Goal: Check status: Check status

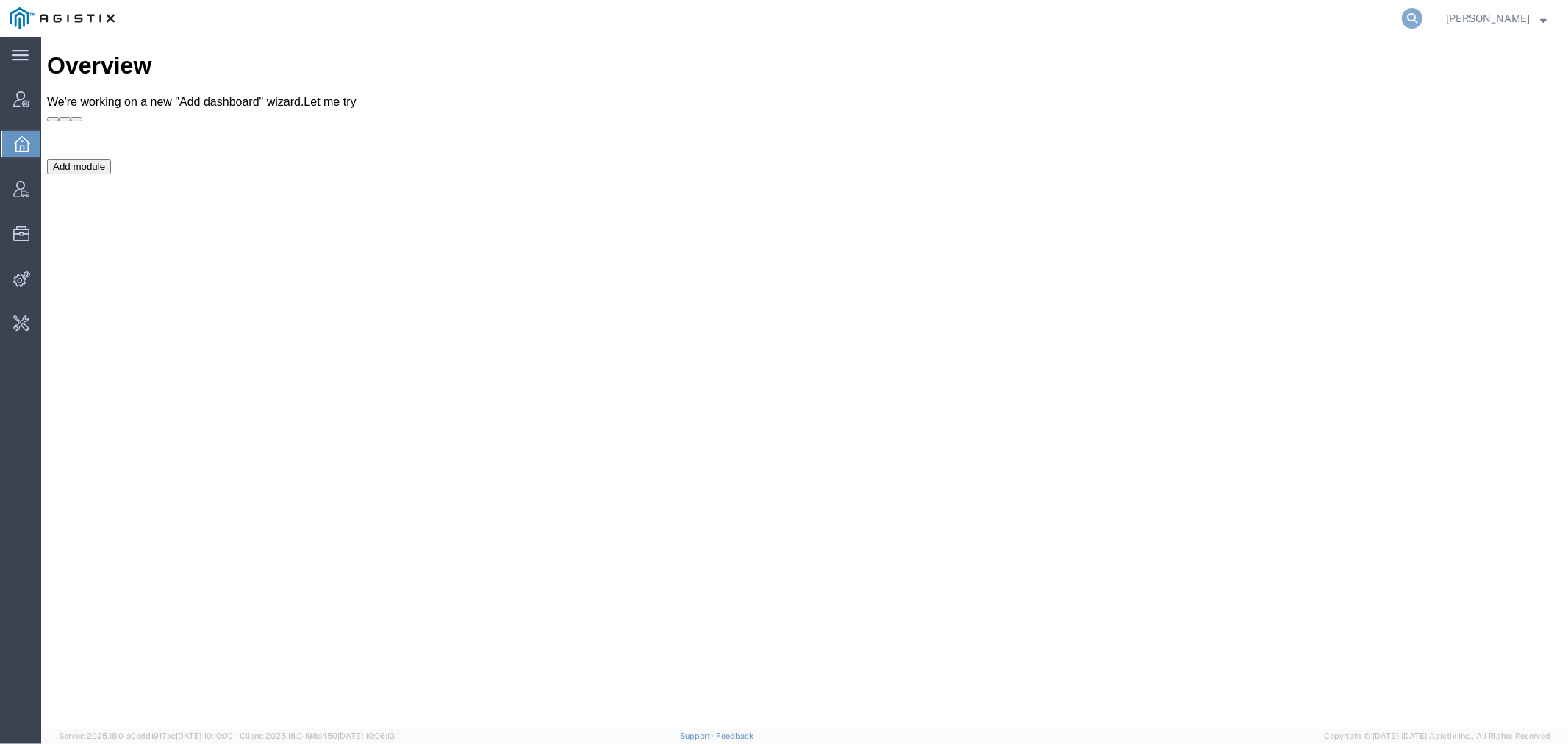
click at [1422, 18] on icon at bounding box center [1412, 18] width 21 height 21
paste input "963546"
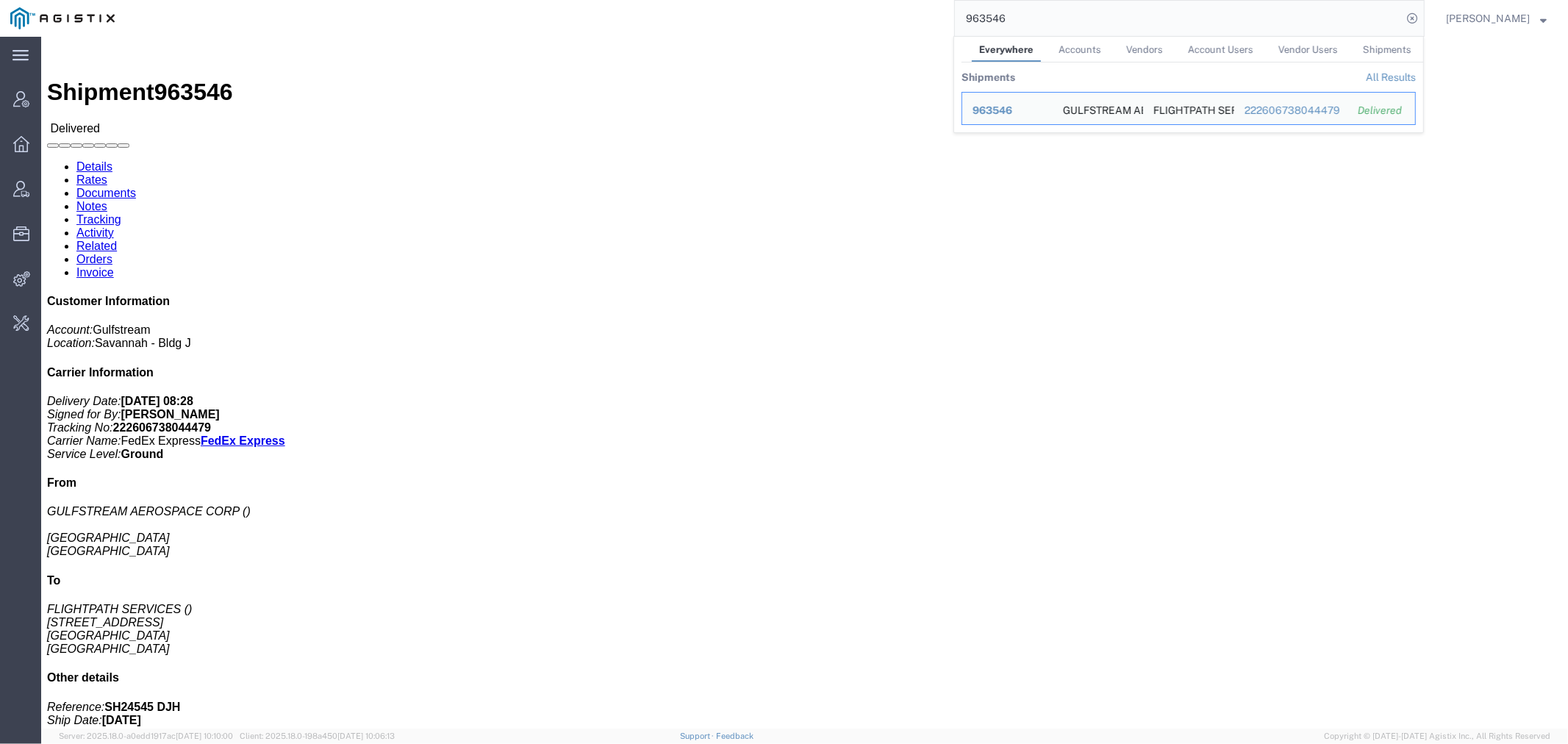
drag, startPoint x: 1072, startPoint y: 18, endPoint x: 810, endPoint y: 7, distance: 262.2
click at [810, 7] on div "963546 Everywhere Accounts Vendors Account Users Vendor Users Shipments Shipmen…" at bounding box center [775, 18] width 1300 height 37
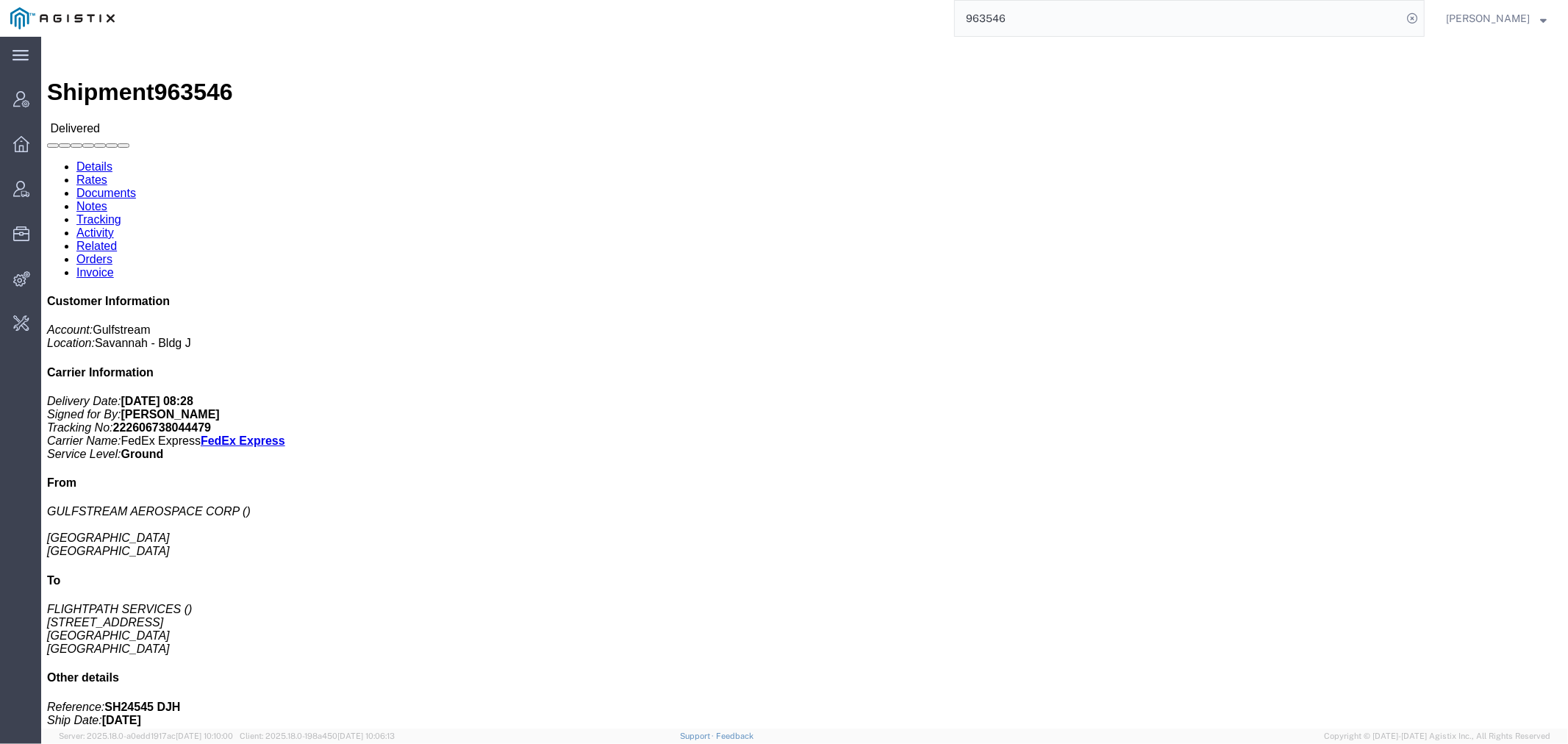
paste input "56729211"
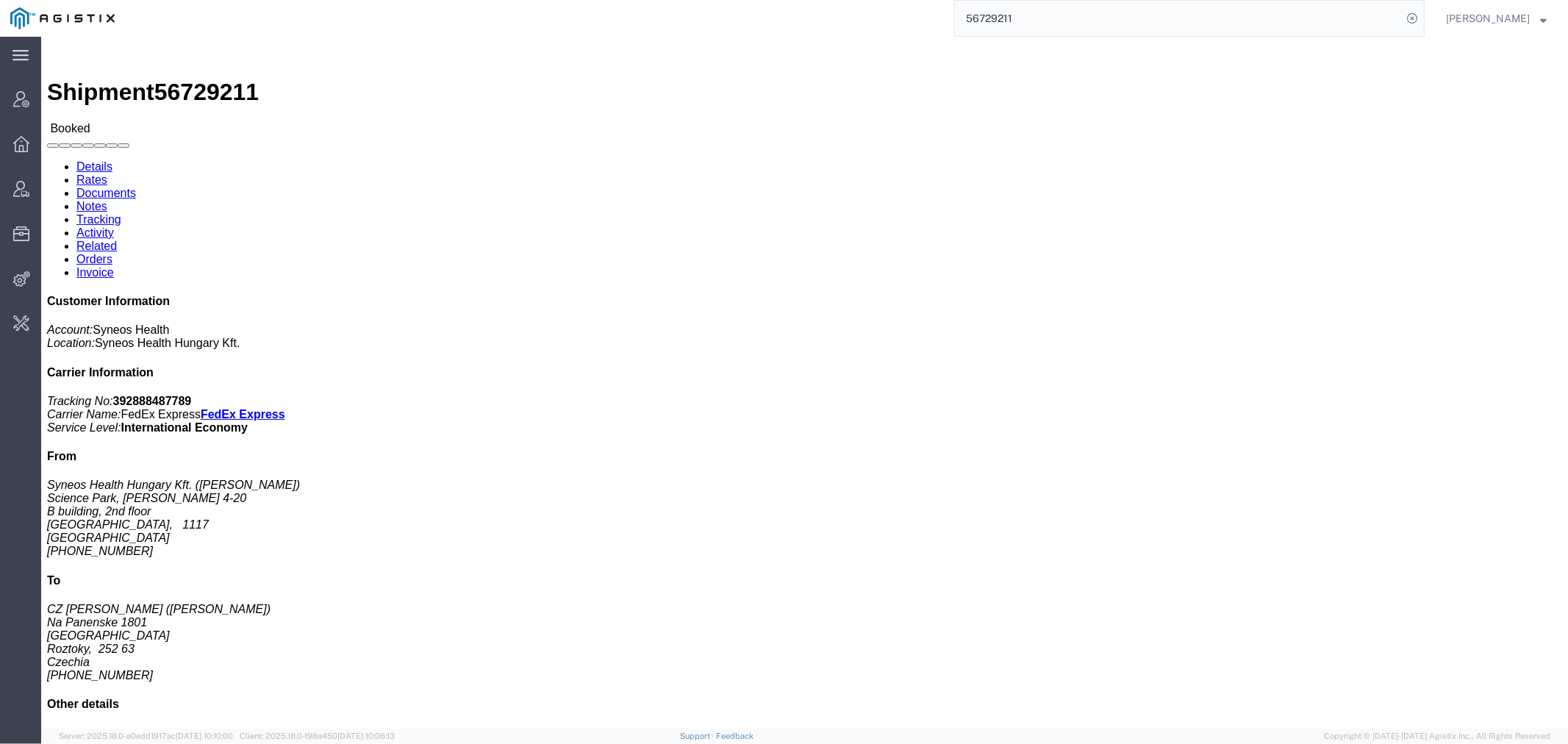
click link "Activity"
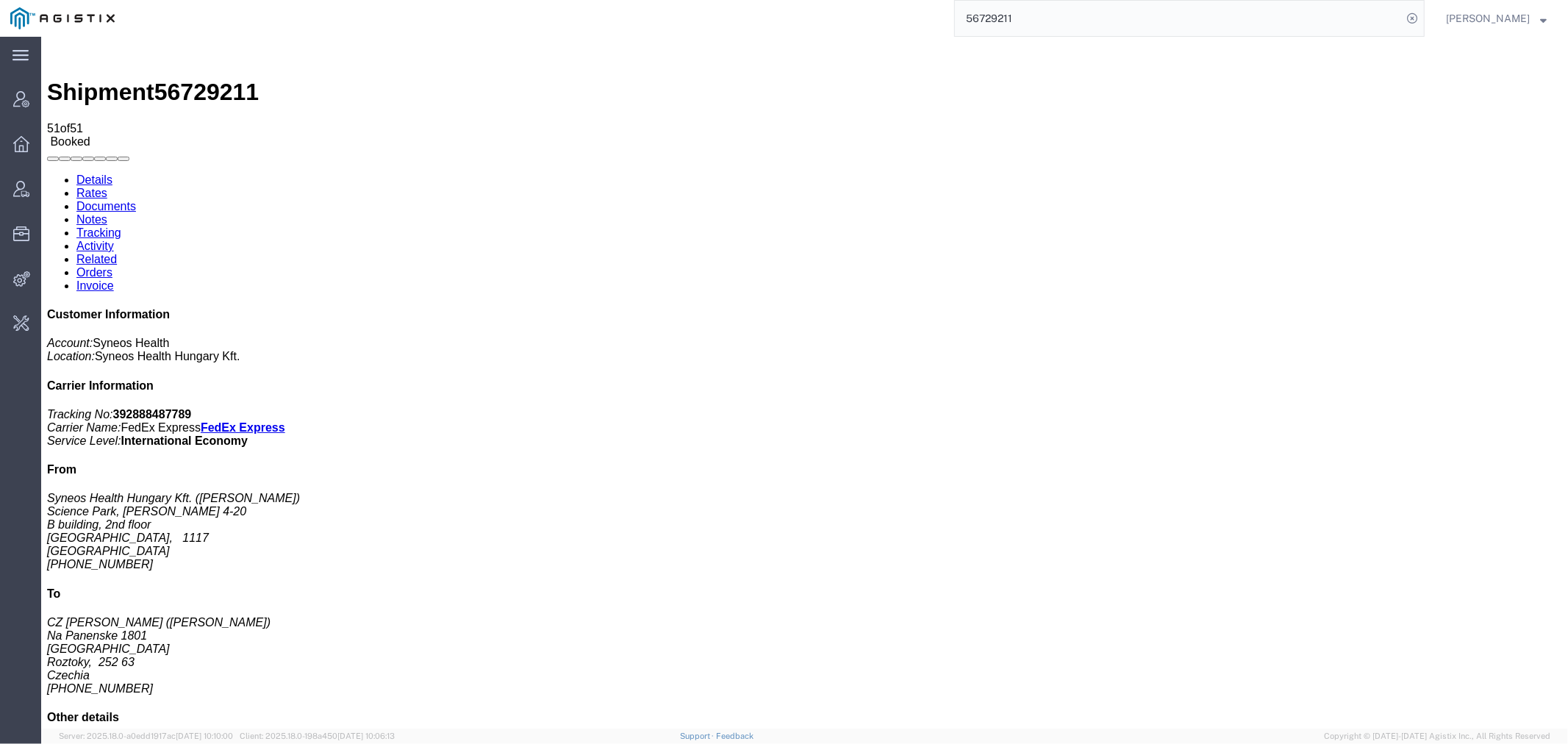
click at [106, 212] on link "Notes" at bounding box center [91, 218] width 31 height 13
drag, startPoint x: 1045, startPoint y: 18, endPoint x: 748, endPoint y: 18, distance: 297.0
click at [878, 18] on div "56729211" at bounding box center [775, 18] width 1300 height 37
type input "56712952"
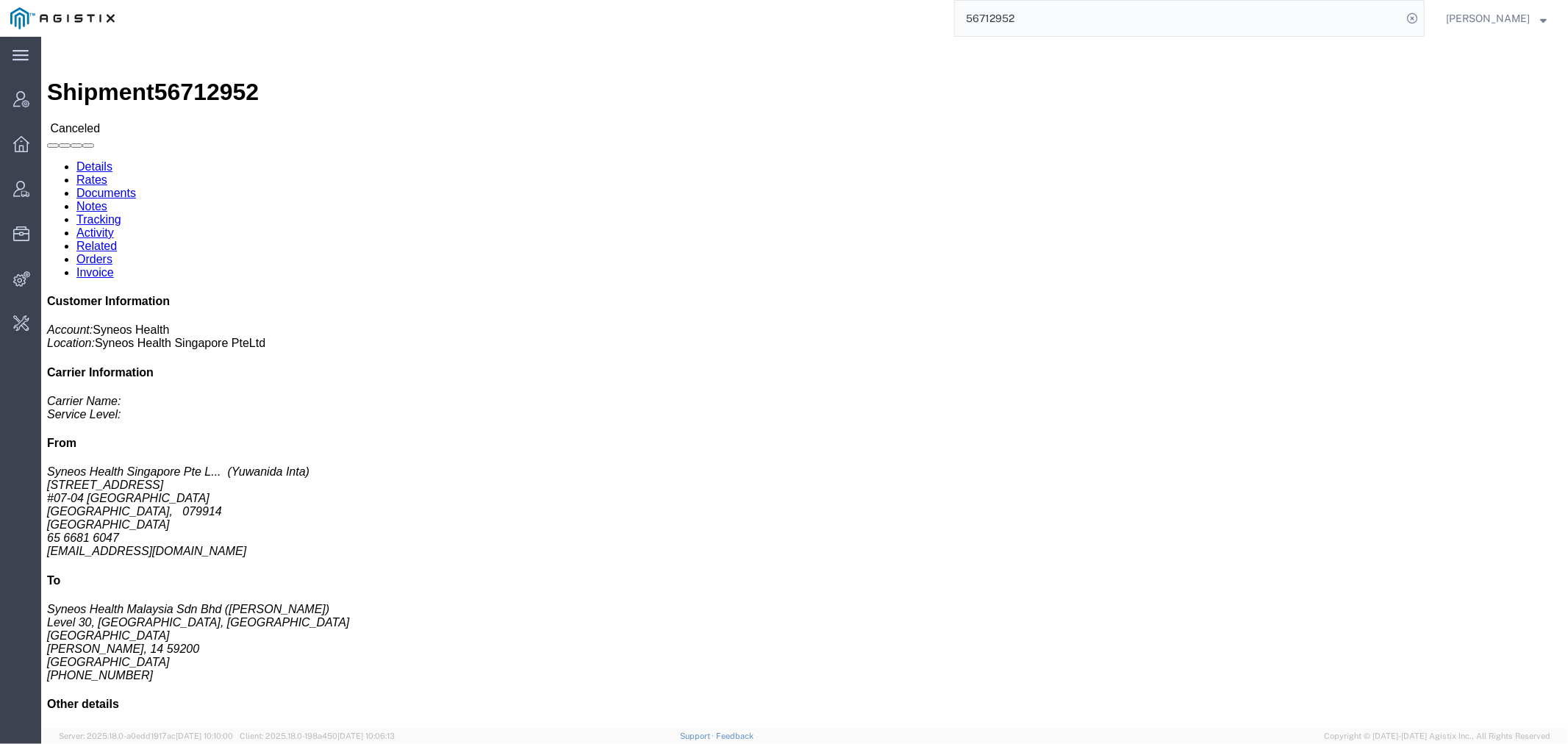
click link "Activity"
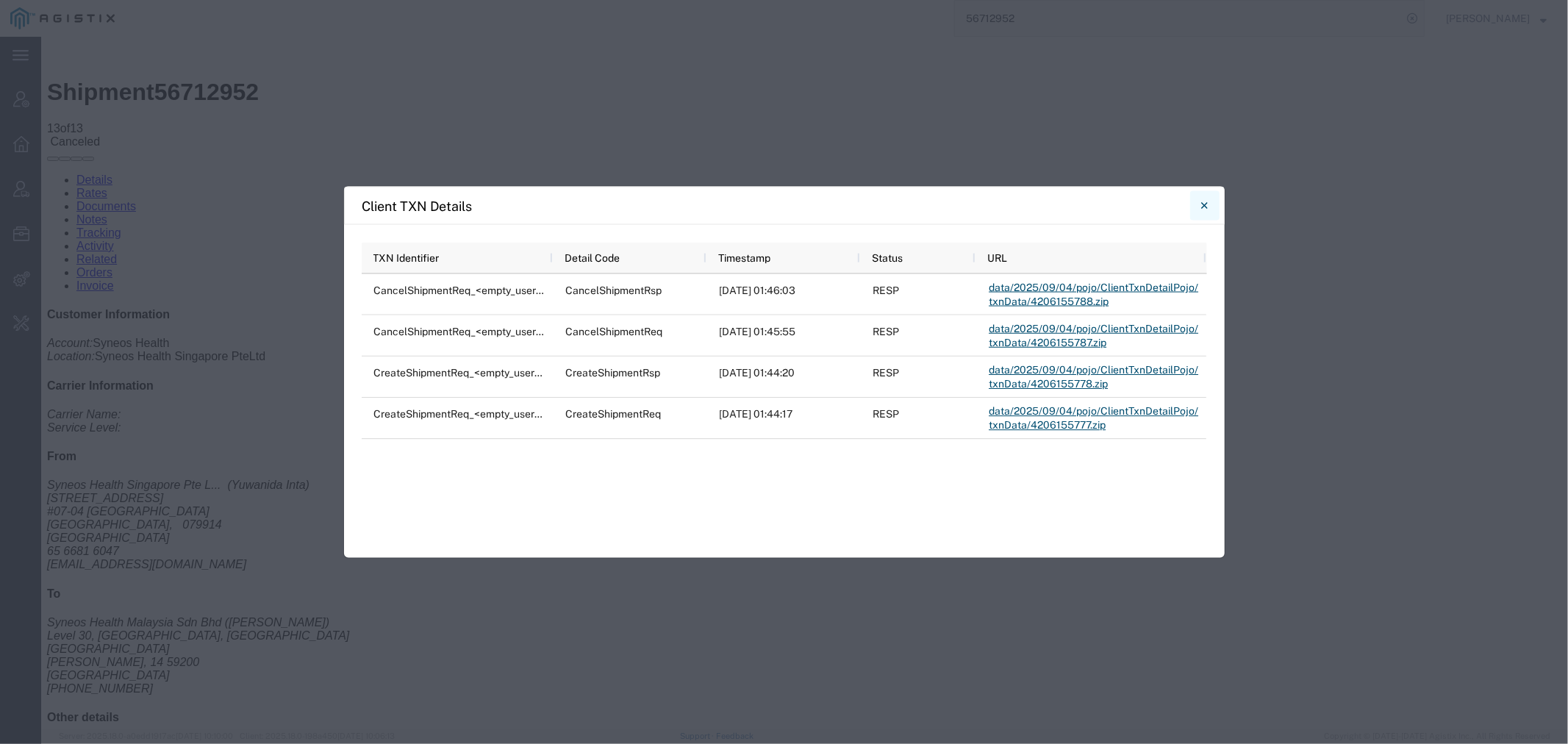
click at [1203, 204] on icon "Close" at bounding box center [1204, 205] width 7 height 7
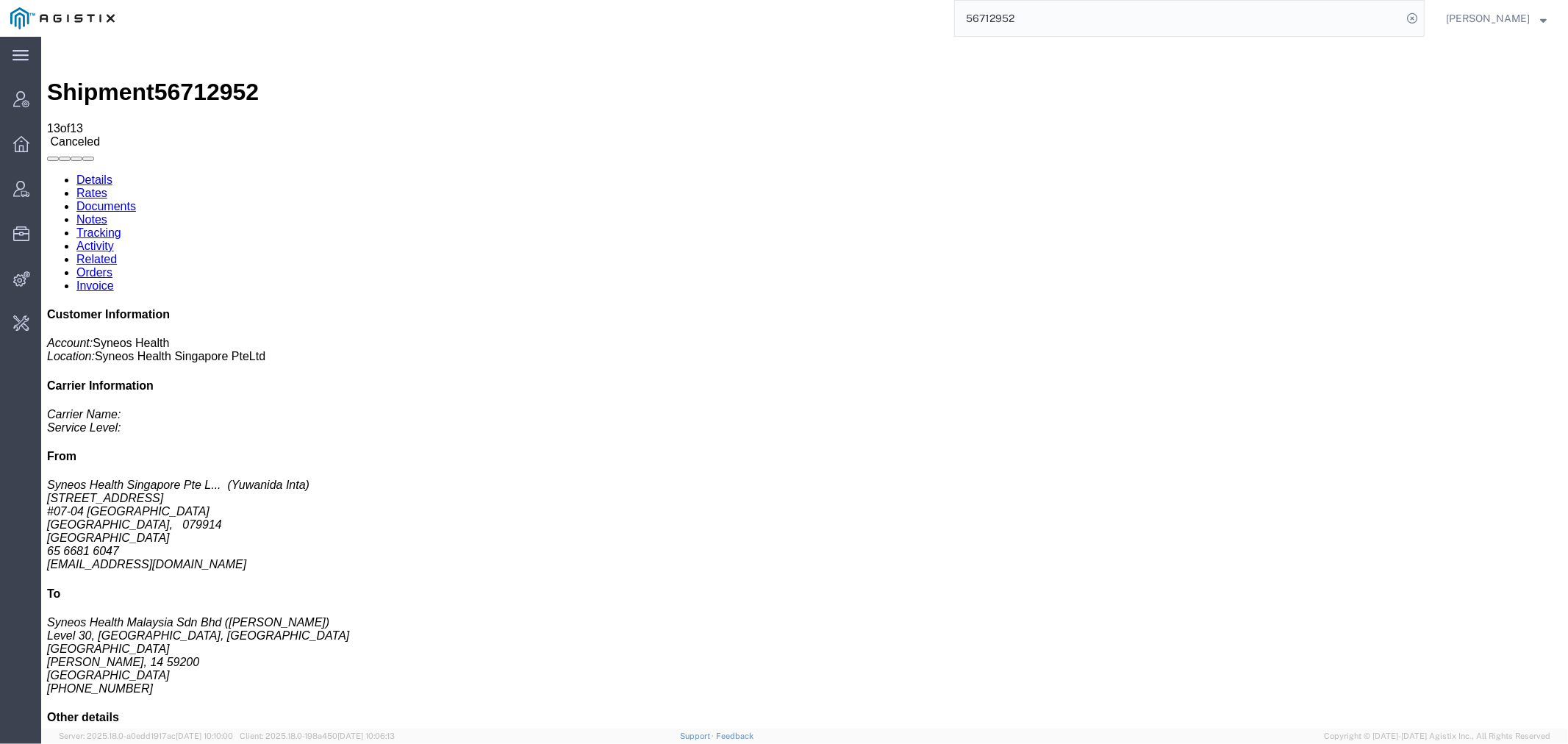
click at [206, 78] on span "56712952" at bounding box center [206, 91] width 104 height 27
copy span "56712952"
